Goal: Navigation & Orientation: Find specific page/section

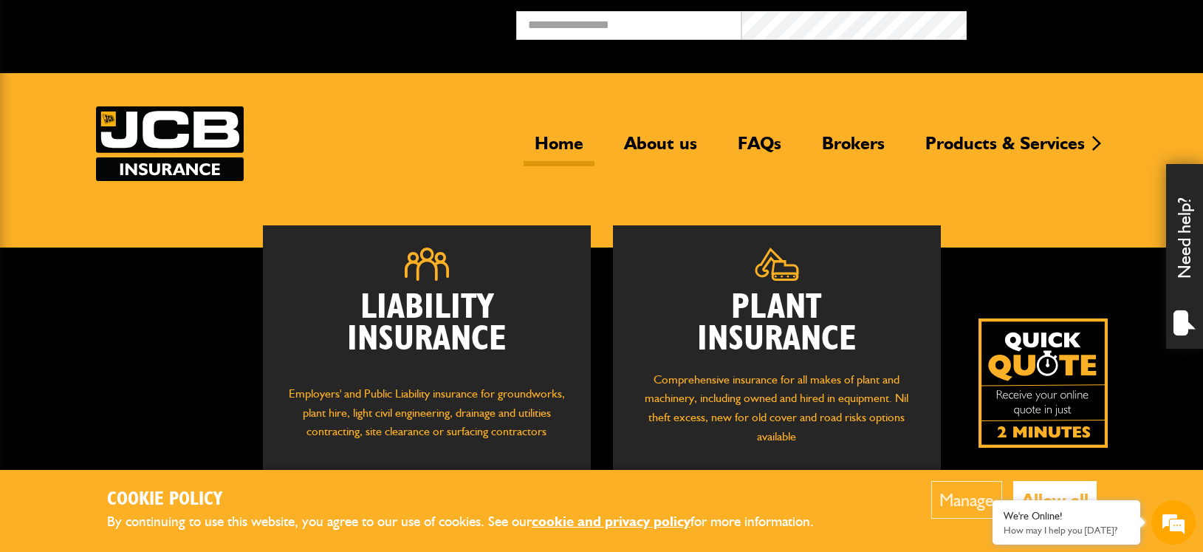
click at [1056, 492] on button "Allow all" at bounding box center [1054, 500] width 83 height 38
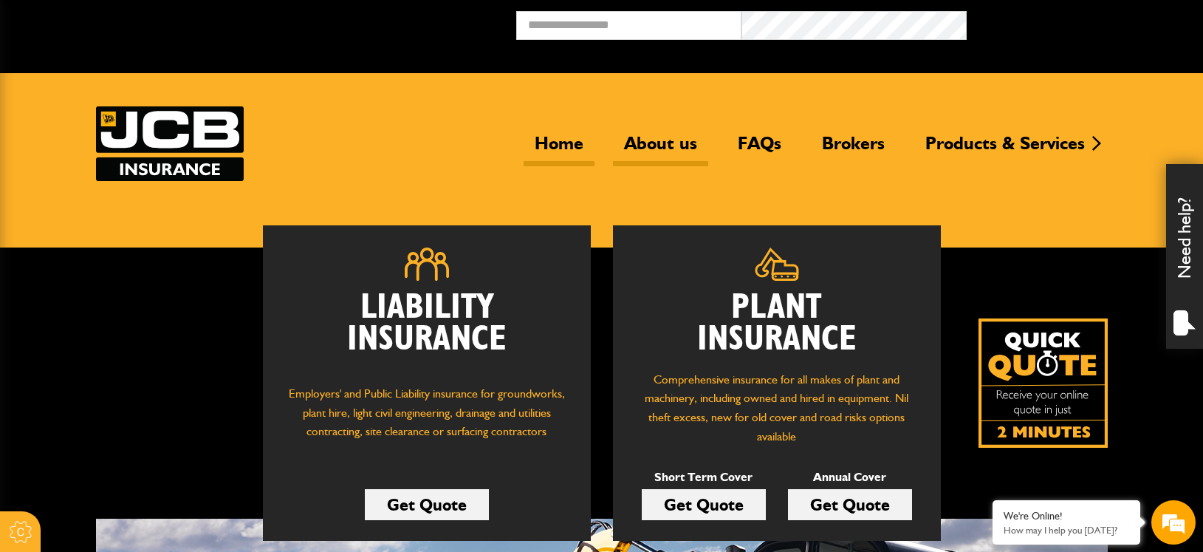
click at [661, 146] on link "About us" at bounding box center [660, 149] width 95 height 34
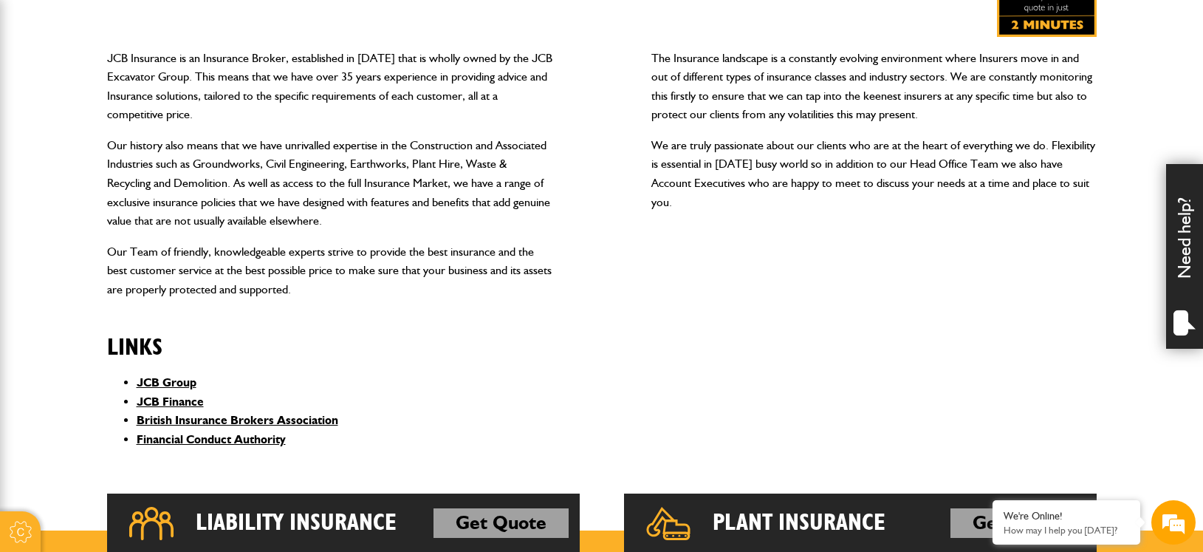
scroll to position [351, 0]
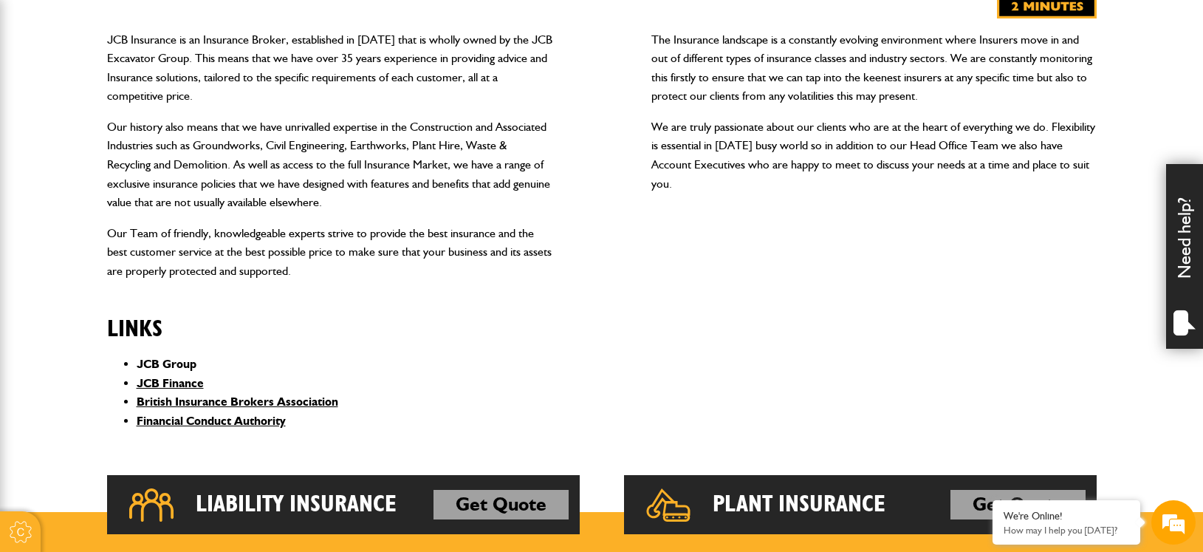
click at [164, 363] on link "JCB Group" at bounding box center [167, 364] width 60 height 14
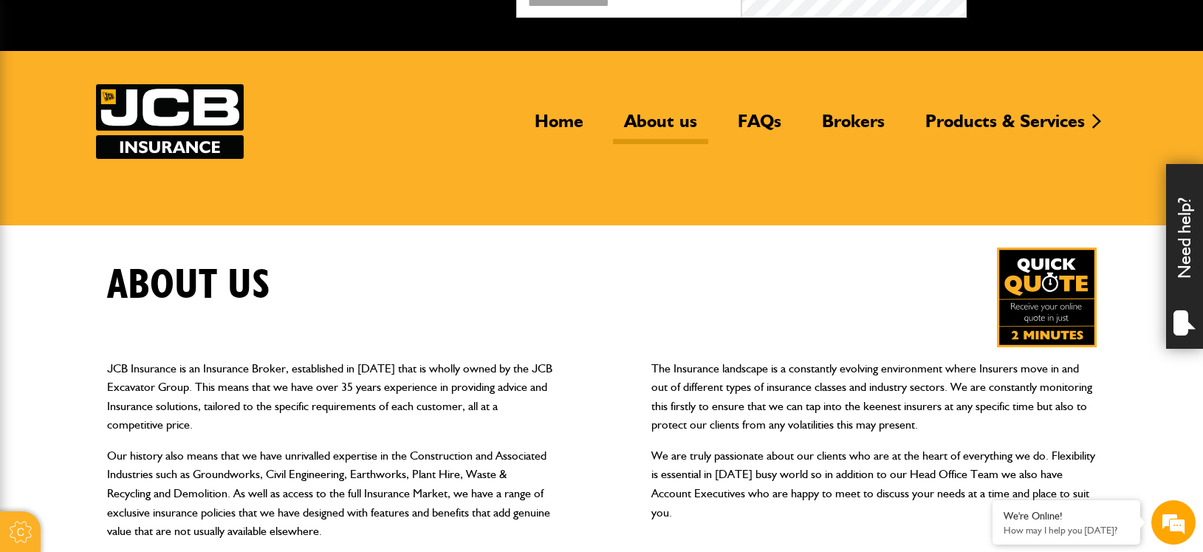
scroll to position [0, 0]
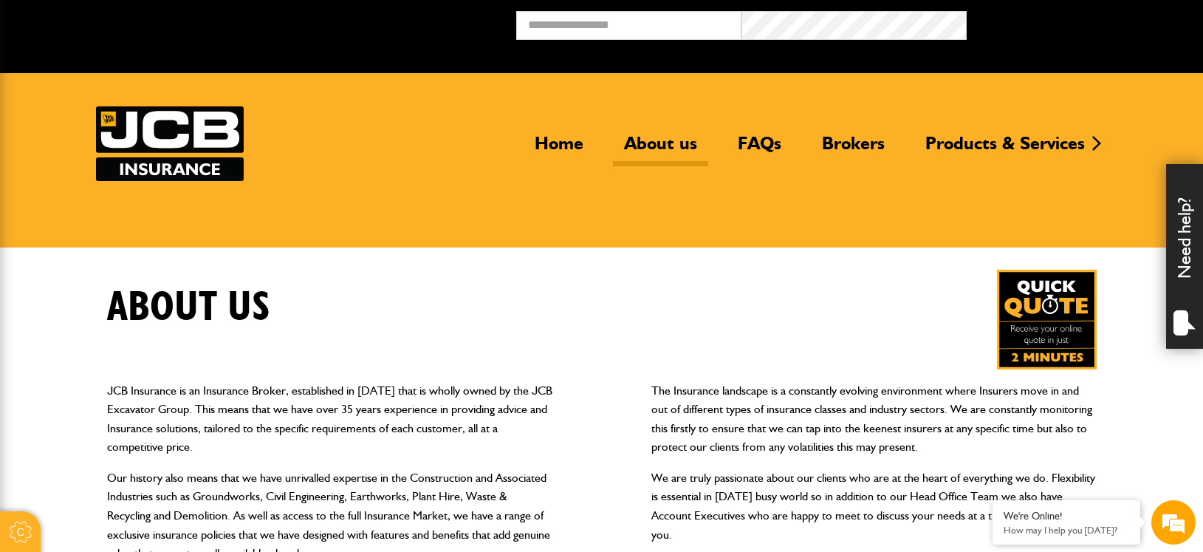
click at [537, 301] on div "About us" at bounding box center [601, 319] width 1011 height 100
